Goal: Navigation & Orientation: Find specific page/section

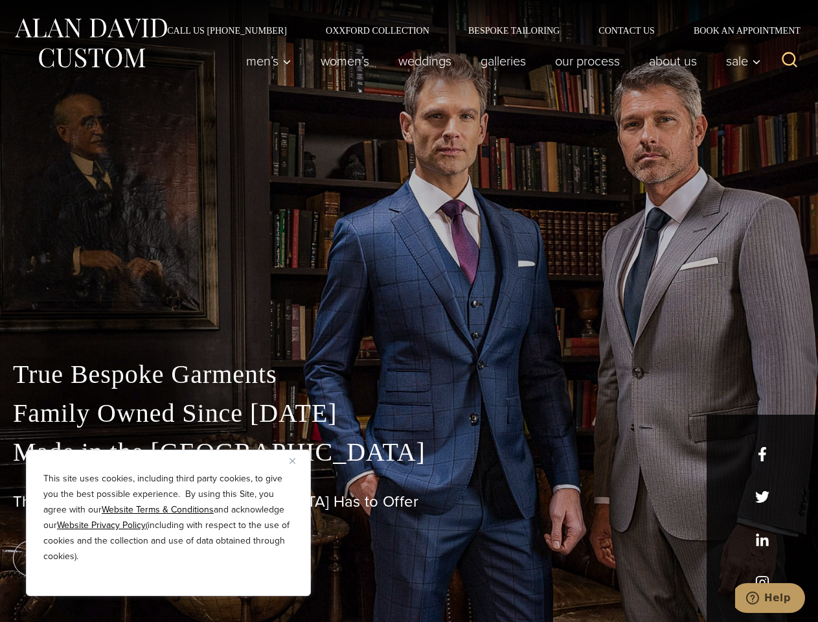
click at [409, 311] on div "True Bespoke Garments Family Owned Since [DATE] Made in [GEOGRAPHIC_DATA] The B…" at bounding box center [409, 456] width 818 height 332
click at [297, 461] on button "Close" at bounding box center [298, 461] width 16 height 16
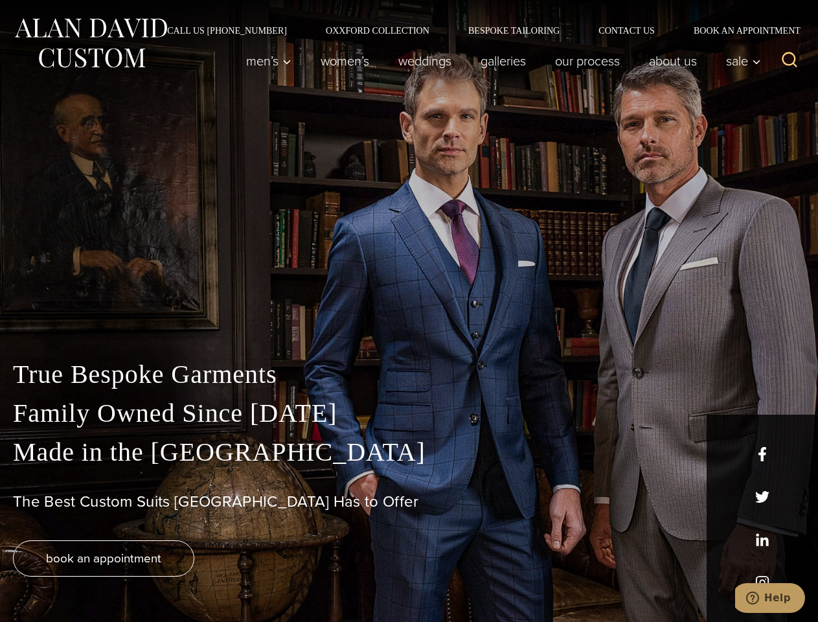
click at [168, 579] on div "True Bespoke Garments Family Owned Since [DATE] Made in [GEOGRAPHIC_DATA] The B…" at bounding box center [409, 488] width 818 height 267
click at [790, 61] on icon "Search" at bounding box center [790, 60] width 19 height 19
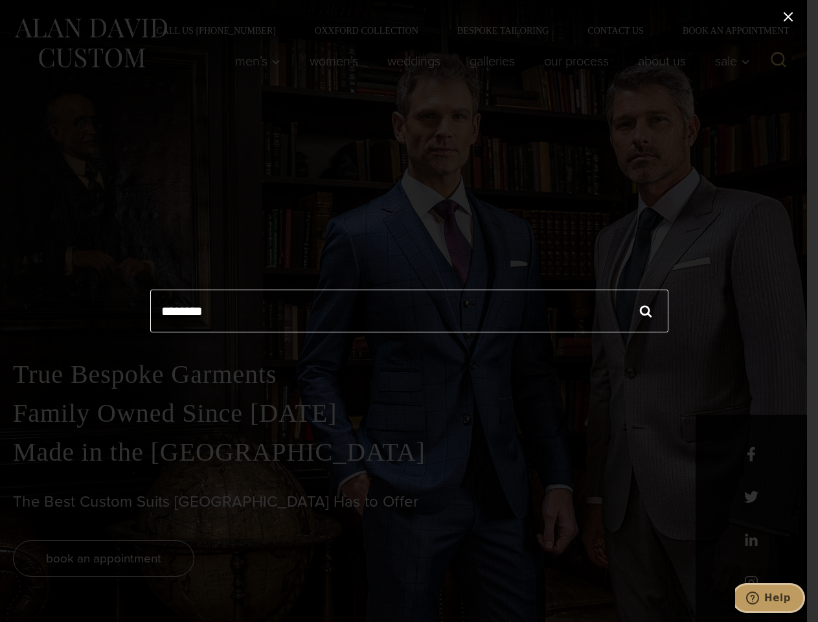
click at [759, 598] on icon "Help" at bounding box center [752, 598] width 13 height 13
